Goal: Find specific page/section: Find specific page/section

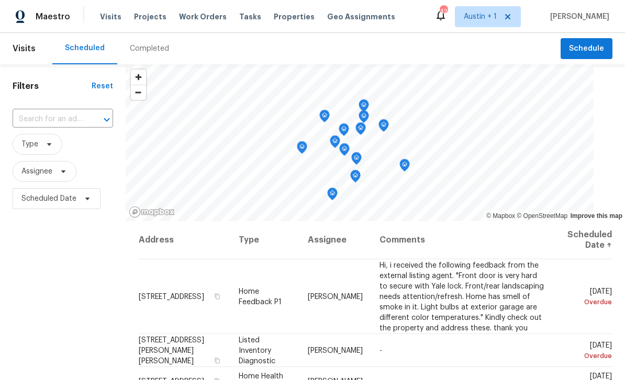
click at [289, 19] on span "Properties" at bounding box center [294, 17] width 41 height 10
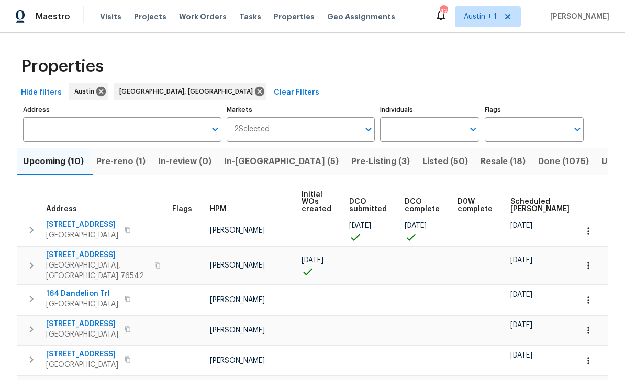
click at [260, 166] on span "In-[GEOGRAPHIC_DATA] (5)" at bounding box center [281, 161] width 115 height 15
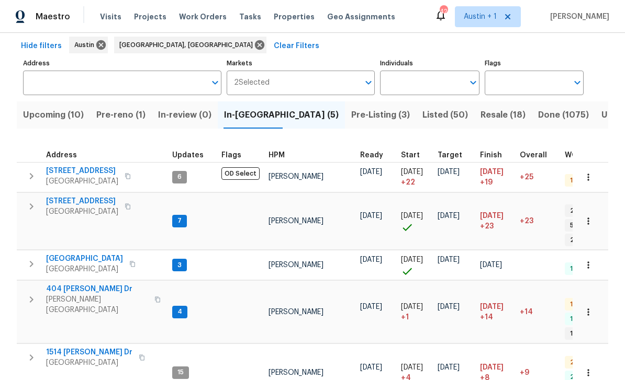
scroll to position [46, 0]
click at [306, 218] on span "[PERSON_NAME]" at bounding box center [295, 221] width 55 height 7
click at [93, 200] on span "[STREET_ADDRESS]" at bounding box center [82, 202] width 72 height 10
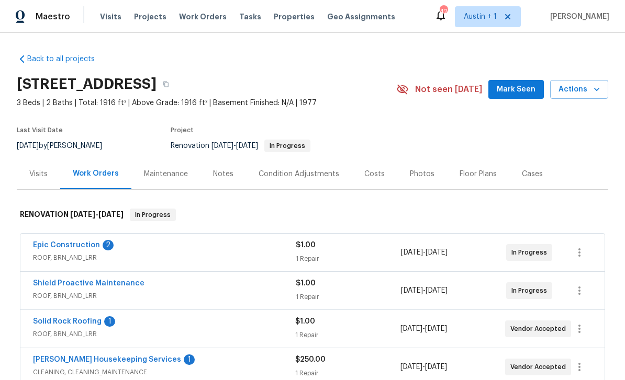
click at [514, 88] on span "Mark Seen" at bounding box center [516, 89] width 39 height 13
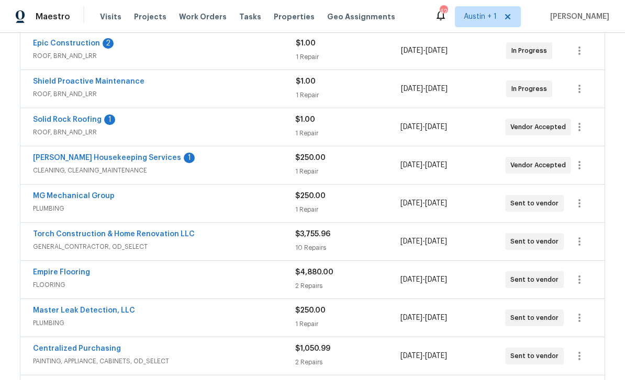
scroll to position [204, 0]
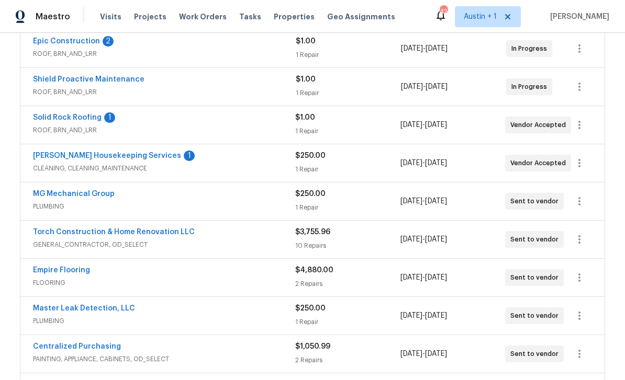
click at [197, 230] on div "Torch Construction & Home Renovation LLC" at bounding box center [164, 233] width 262 height 13
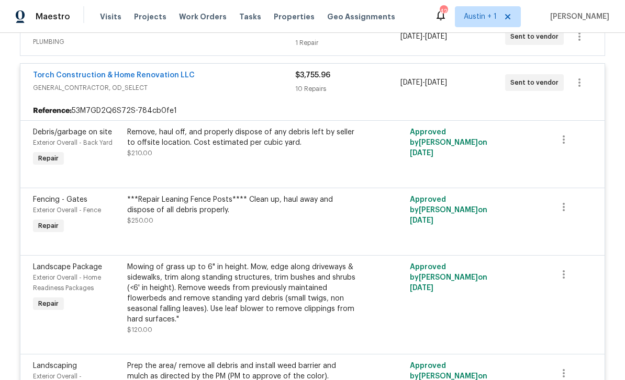
scroll to position [379, 0]
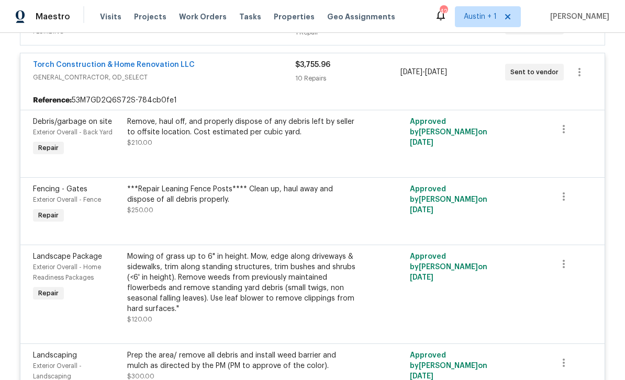
click at [321, 132] on div "Remove, haul off, and properly dispose of any debris left by seller to offsite …" at bounding box center [241, 127] width 229 height 21
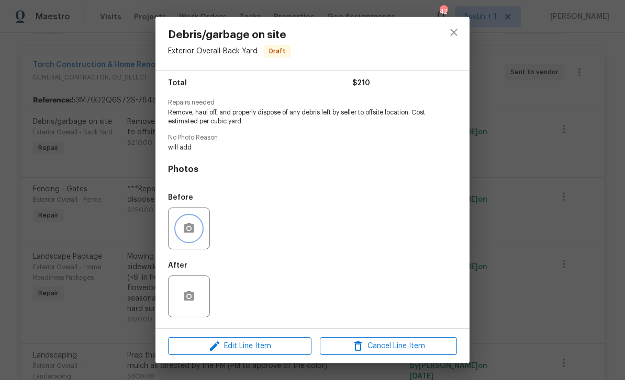
click at [198, 220] on button "button" at bounding box center [188, 228] width 25 height 25
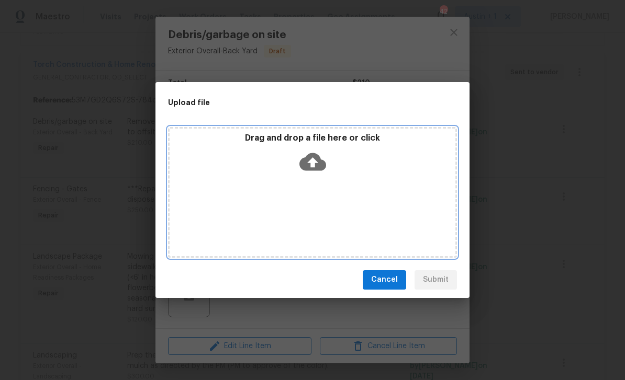
click at [316, 167] on icon at bounding box center [312, 162] width 27 height 18
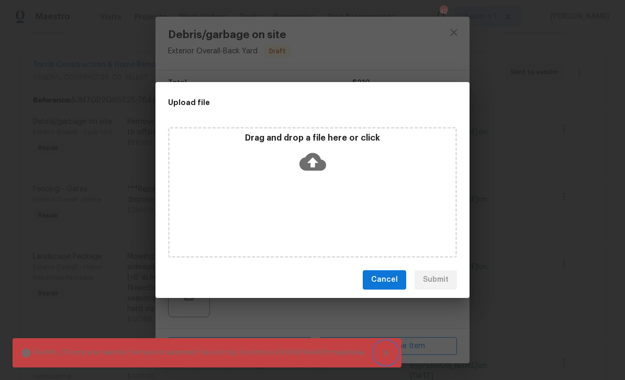
click at [393, 355] on button "Close" at bounding box center [385, 353] width 23 height 23
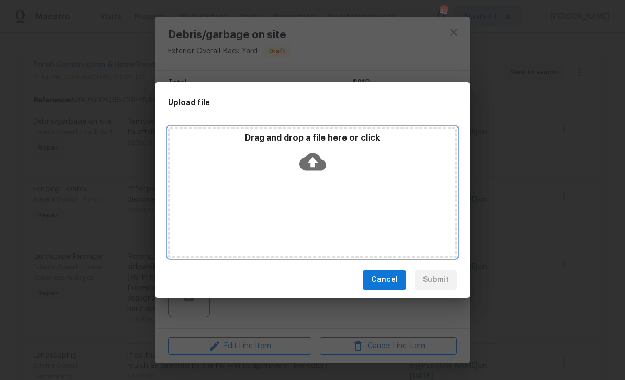
click at [318, 163] on icon at bounding box center [312, 162] width 27 height 18
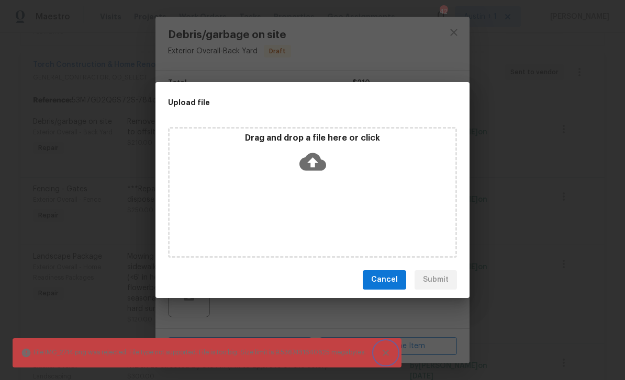
click at [391, 353] on icon "Close" at bounding box center [385, 353] width 10 height 10
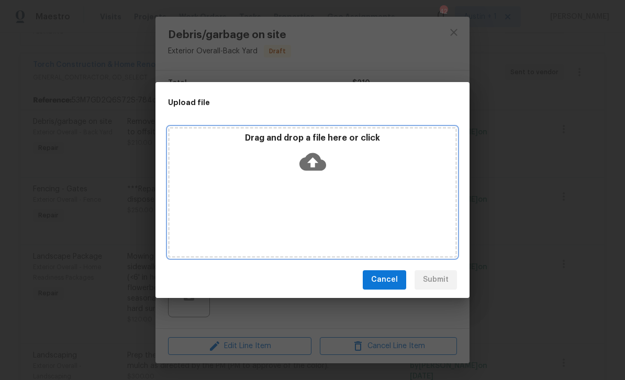
click at [318, 162] on icon at bounding box center [312, 162] width 27 height 18
click at [320, 161] on icon at bounding box center [312, 162] width 27 height 18
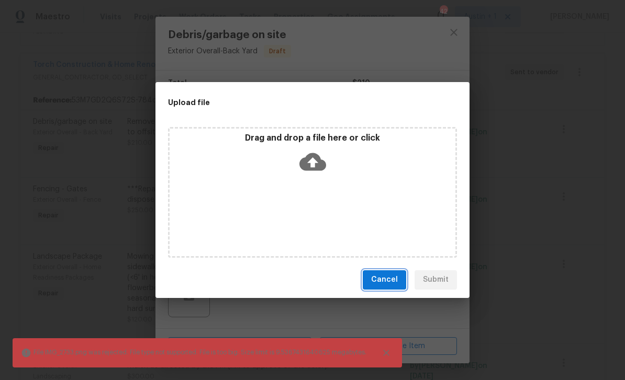
click at [384, 281] on span "Cancel" at bounding box center [384, 280] width 27 height 13
